Goal: Task Accomplishment & Management: Complete application form

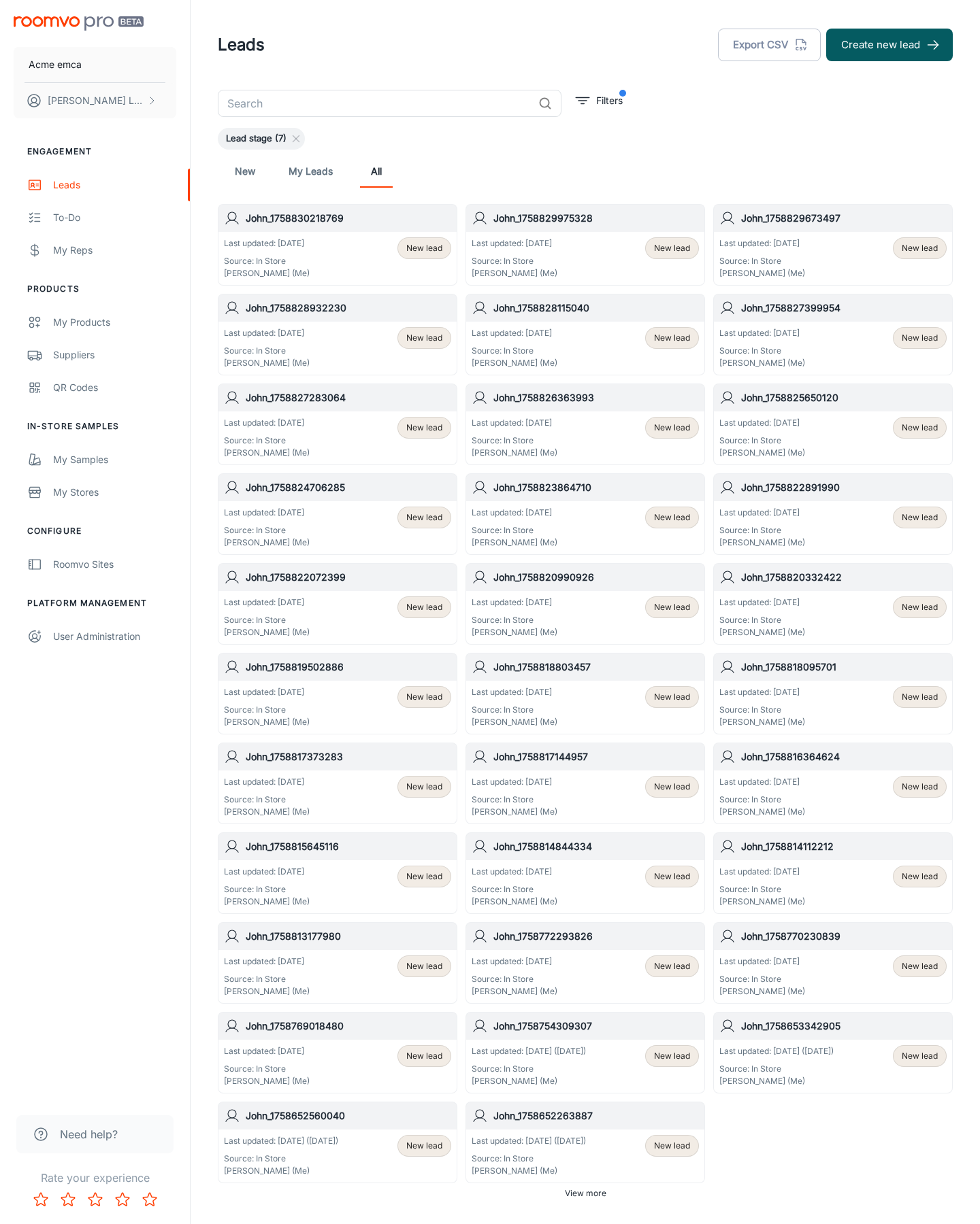
click at [889, 44] on button "Create new lead" at bounding box center [889, 44] width 127 height 33
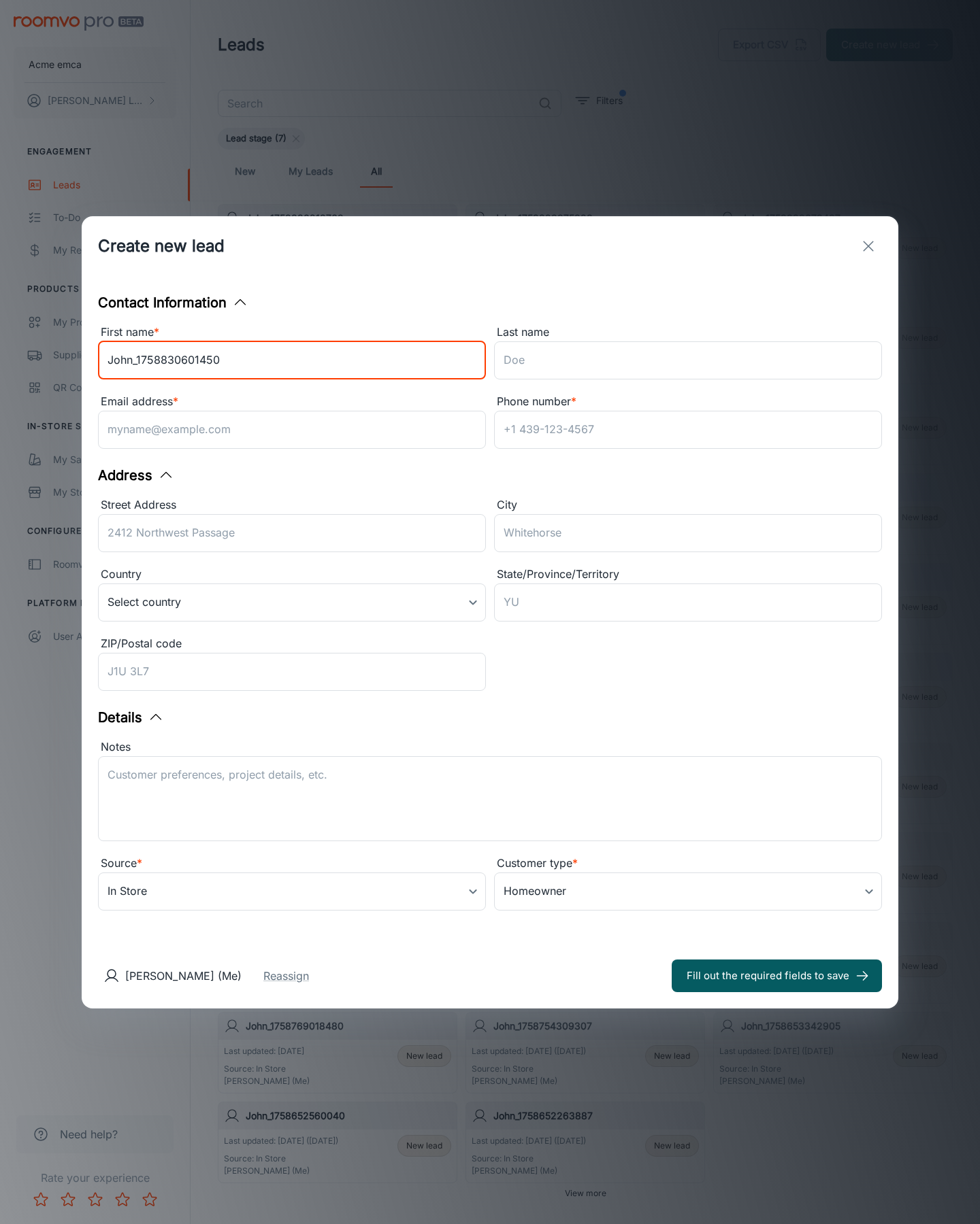
type input "John_1758830601450"
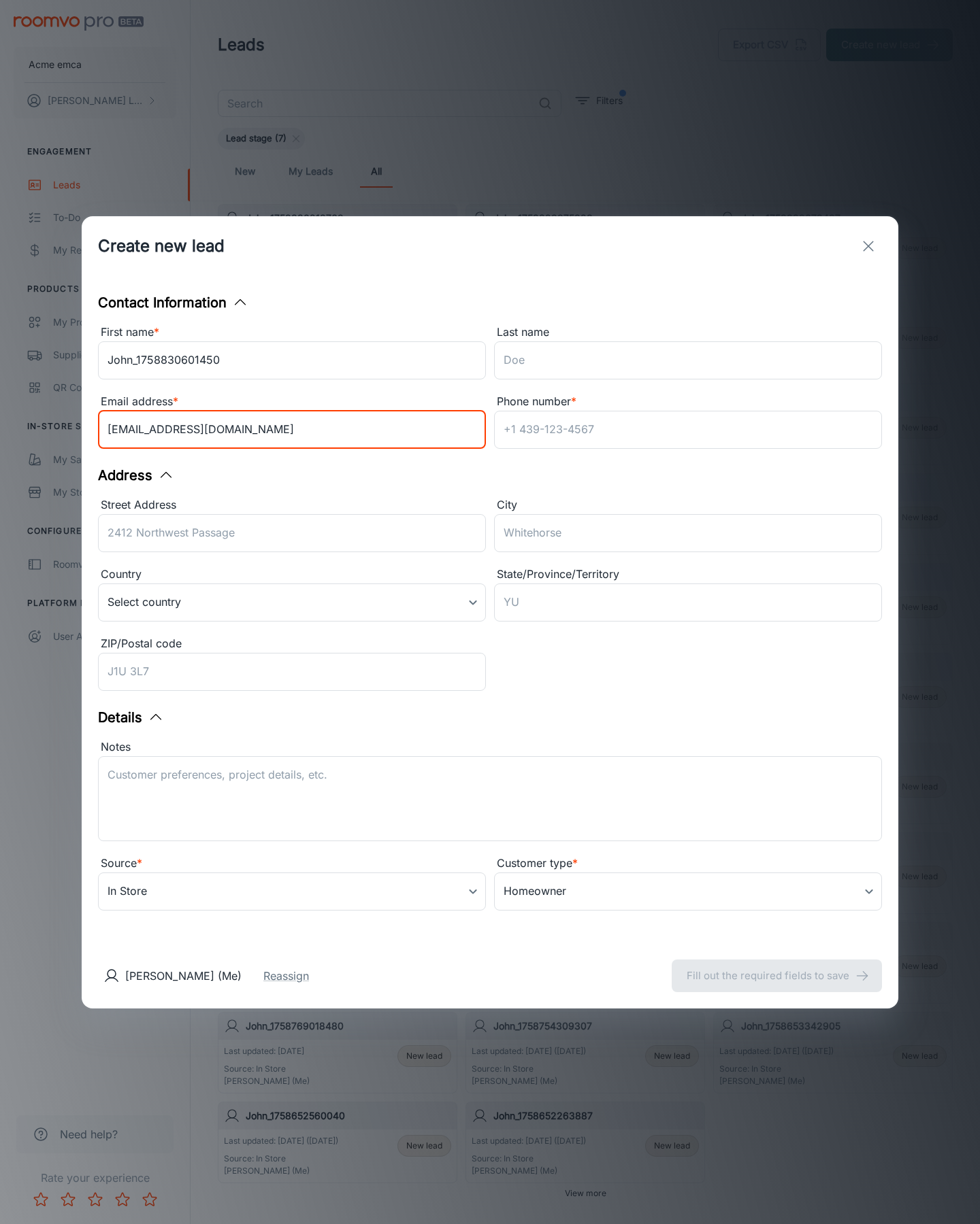
type input "[EMAIL_ADDRESS][DOMAIN_NAME]"
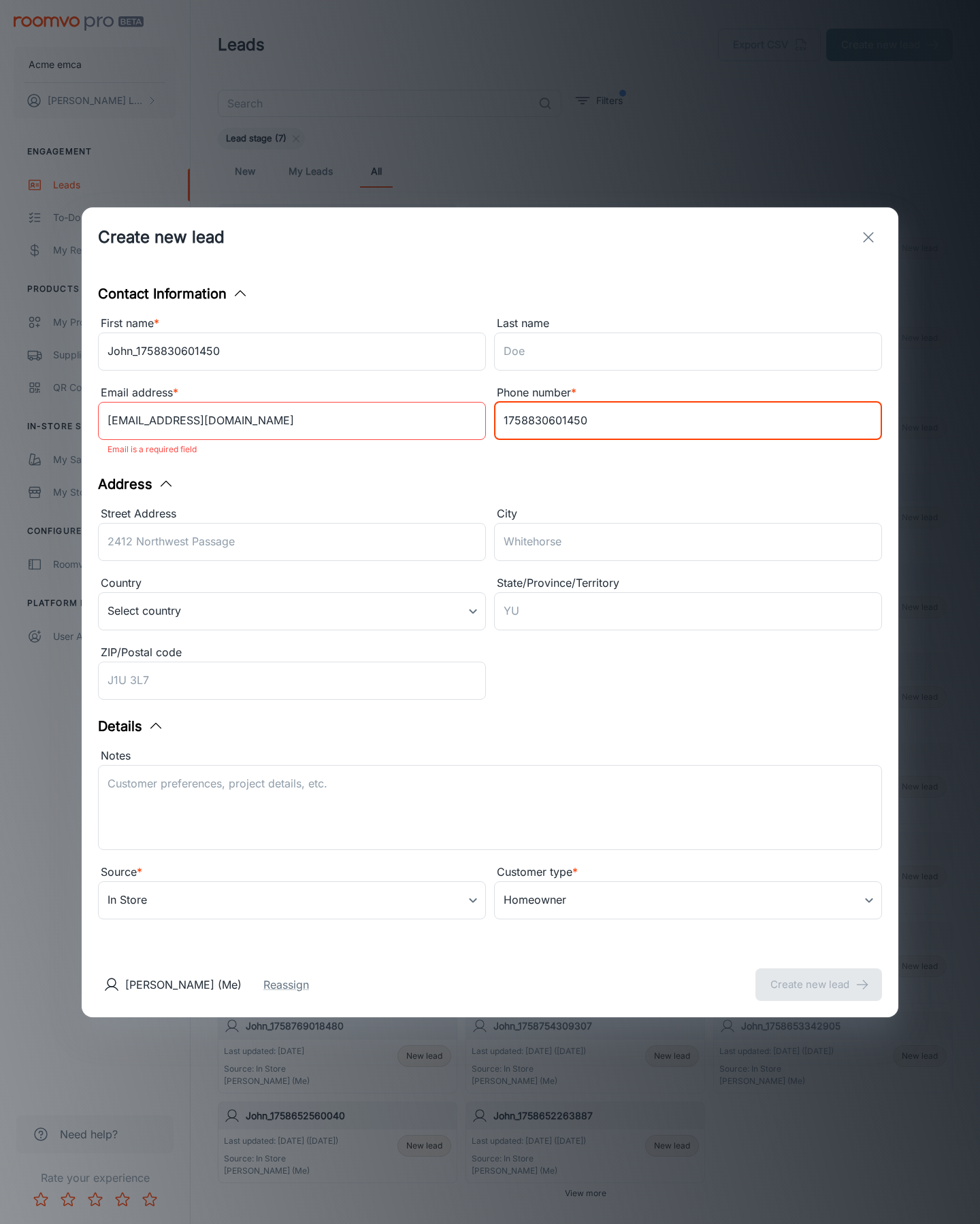
type input "1758830601450"
click at [819, 976] on button "Create new lead" at bounding box center [818, 985] width 127 height 33
